Goal: Use online tool/utility: Utilize a website feature to perform a specific function

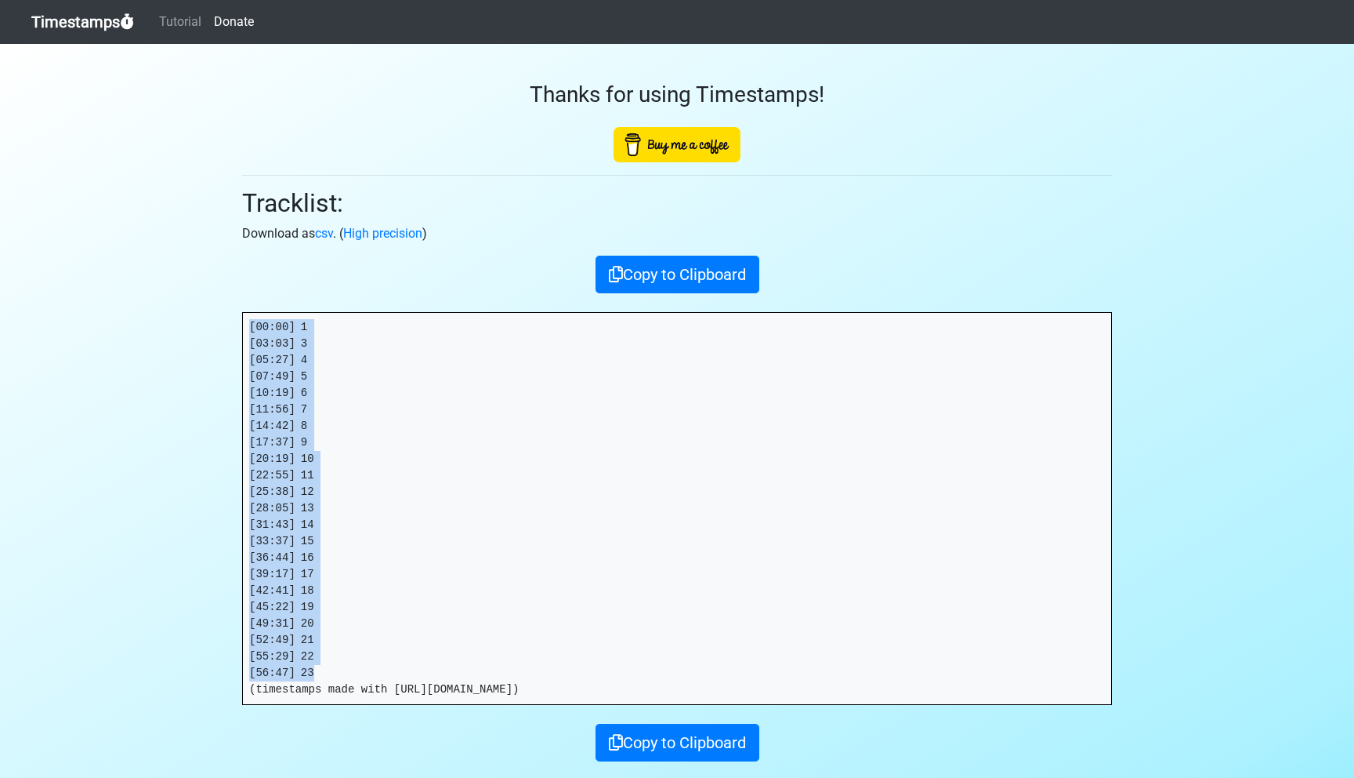
click at [66, 25] on link "Timestamps" at bounding box center [82, 21] width 103 height 31
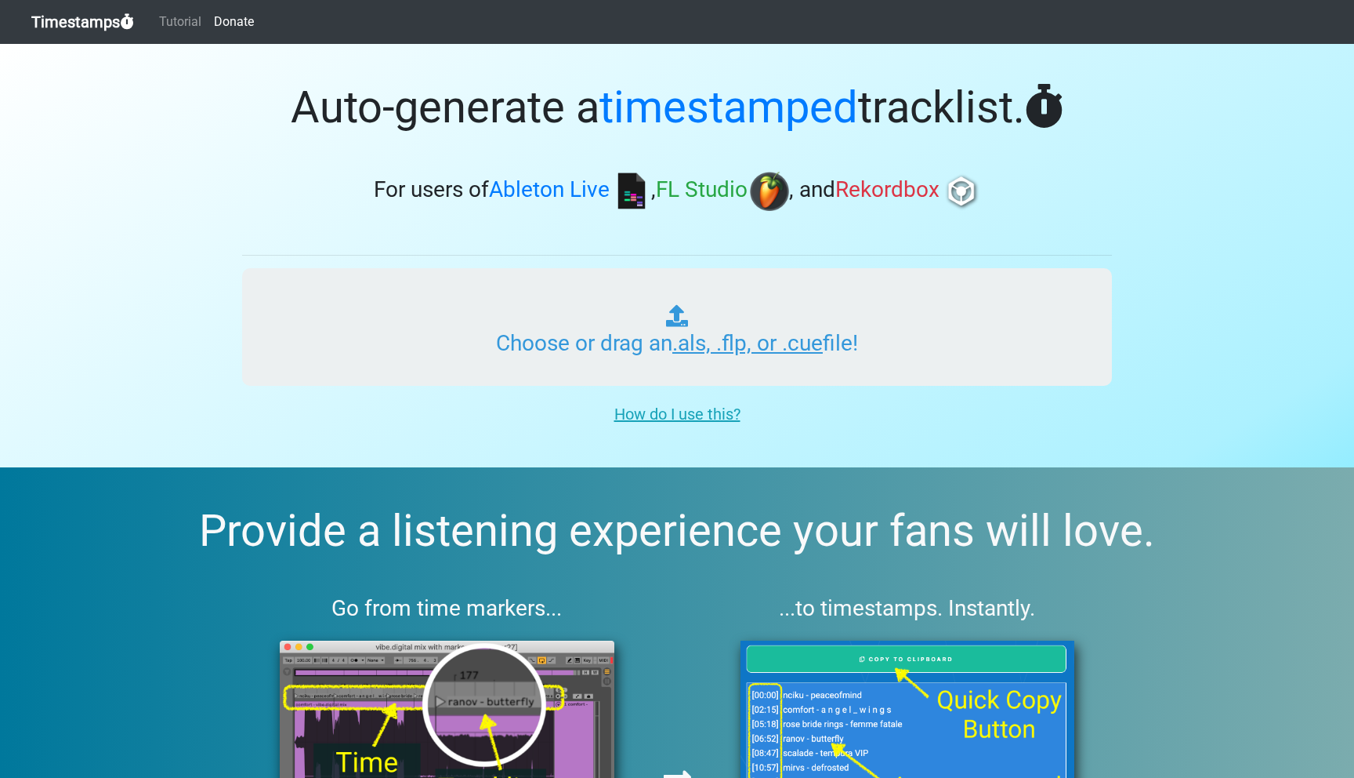
type input "C:\fakepath\ITMXL_PLAYLIST_044_ONE_BIGROOM_PROGHOUSE_20251009.als"
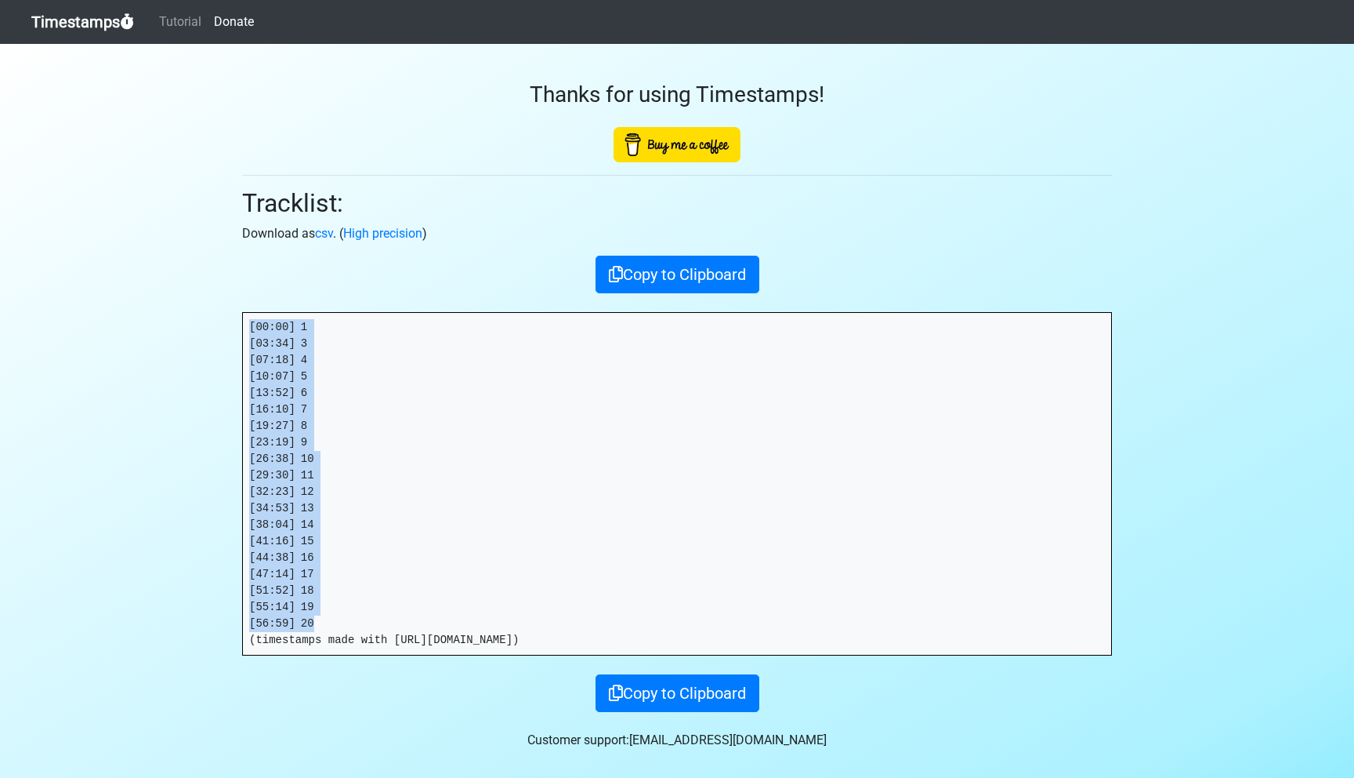
drag, startPoint x: 246, startPoint y: 319, endPoint x: 360, endPoint y: 616, distance: 318.1
click at [360, 616] on pre "[00:00] 1 [03:34] 3 [07:18] 4 [10:07] 5 [13:52] 6 [16:10] 7 [19:27] 8 [23:19] 9…" at bounding box center [677, 484] width 868 height 342
copy pre "[00:00] 1 [03:34] 3 [07:18] 4 [10:07] 5 [13:52] 6 [16:10] 7 [19:27] 8 [23:19] 9…"
click at [97, 16] on link "Timestamps" at bounding box center [82, 21] width 103 height 31
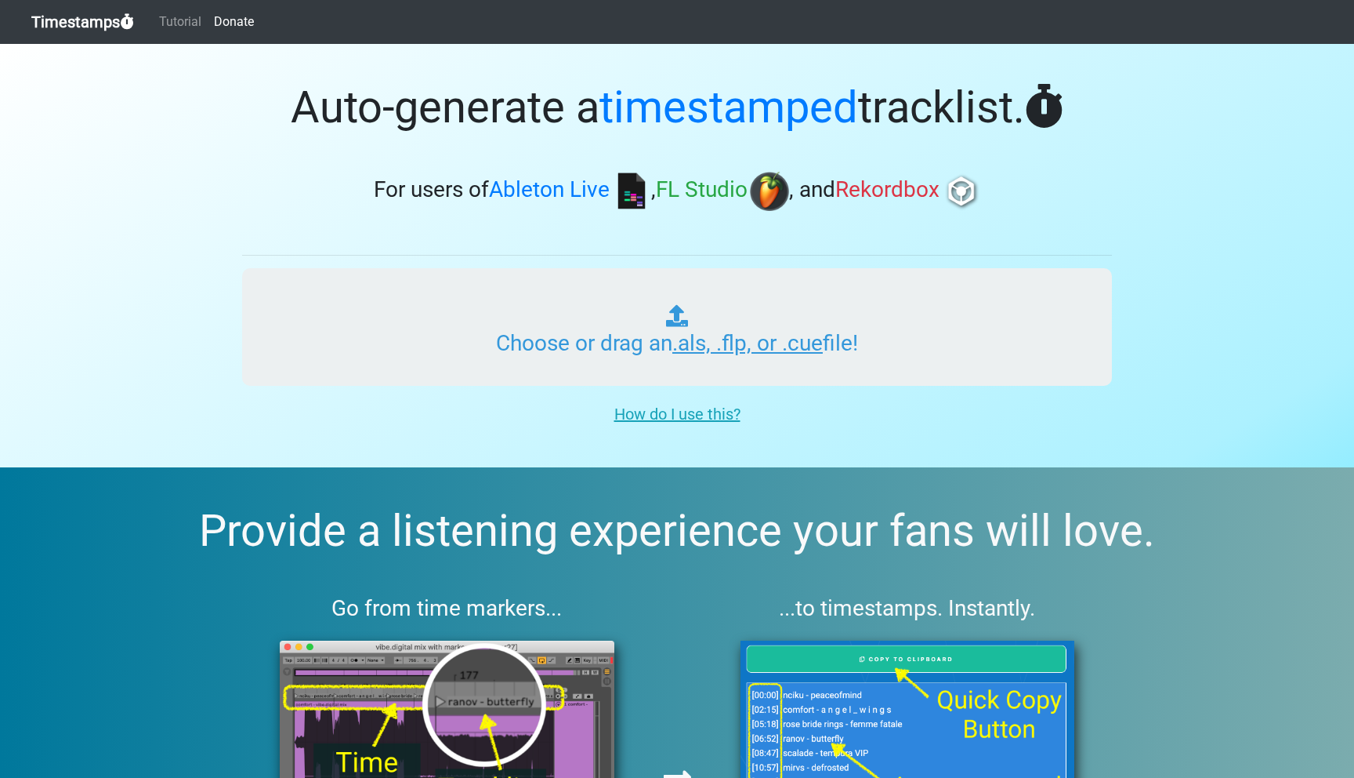
type input "C:\fakepath\ITMXL_PLAYLIST_041_ONE_THROWBACK_THURSDAY_20250919.als"
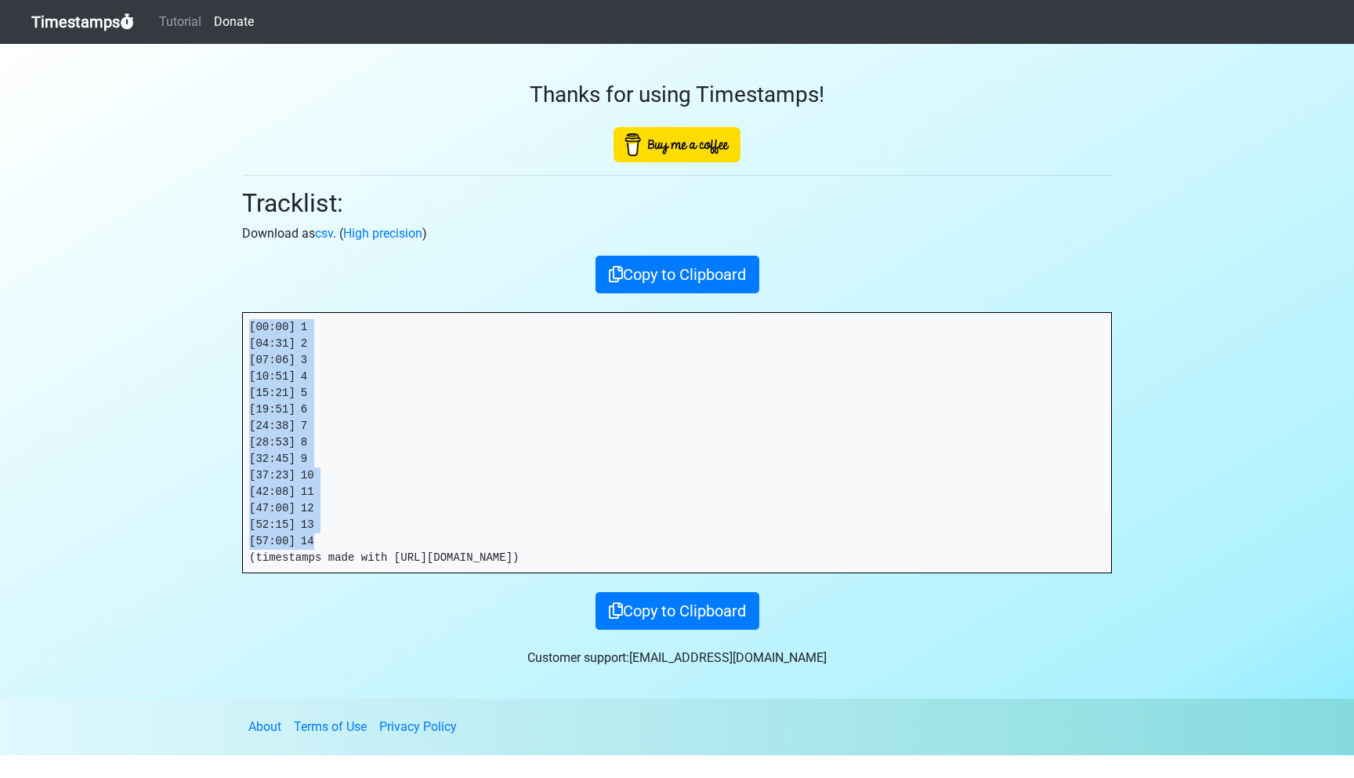
drag, startPoint x: 334, startPoint y: 545, endPoint x: 237, endPoint y: 310, distance: 253.4
click at [237, 310] on div "Thanks for using Timestamps! Tracklist: Download as csv . ( High precision ) Co…" at bounding box center [677, 336] width 894 height 585
copy pre "[00:00] 1 [04:31] 2 [07:06] 3 [10:51] 4 [15:21] 5 [19:51] 6 [24:38] 7 [28:53] 8…"
